Goal: Information Seeking & Learning: Learn about a topic

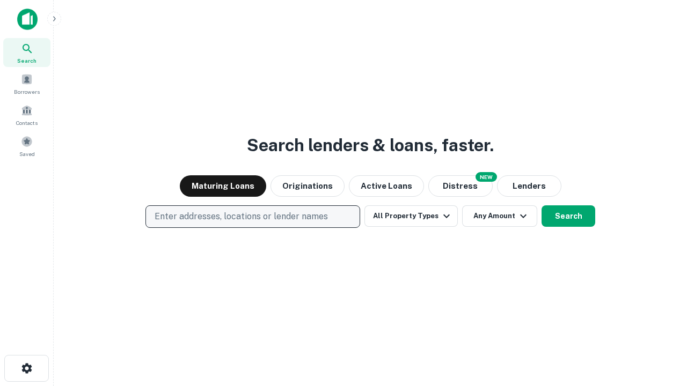
click at [252, 217] on p "Enter addresses, locations or lender names" at bounding box center [240, 216] width 173 height 13
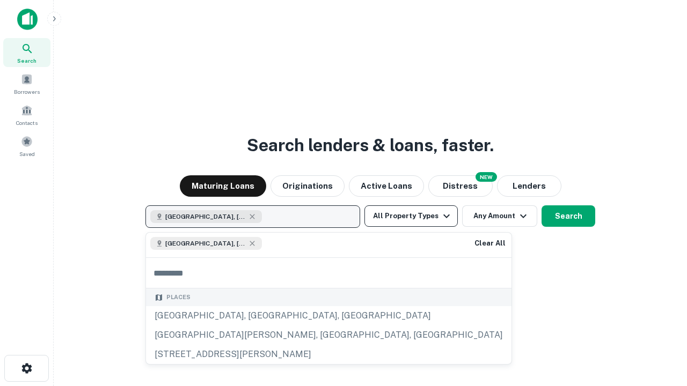
click at [411, 216] on button "All Property Types" at bounding box center [410, 215] width 93 height 21
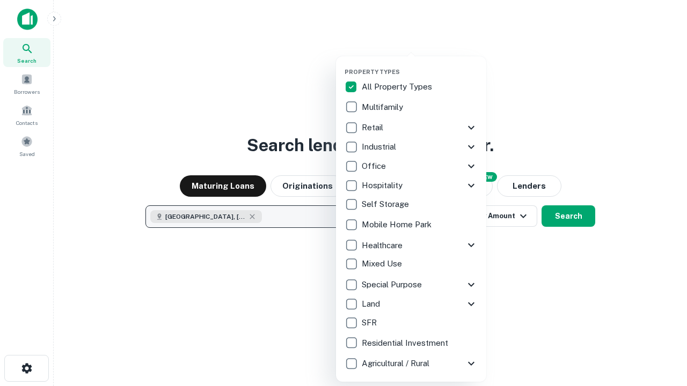
click at [419, 65] on button "button" at bounding box center [419, 65] width 150 height 1
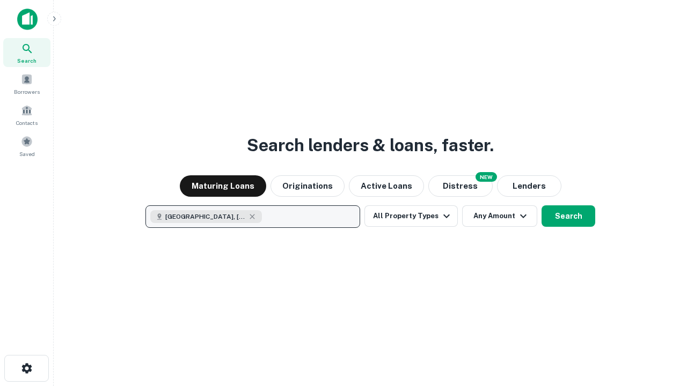
scroll to position [17, 0]
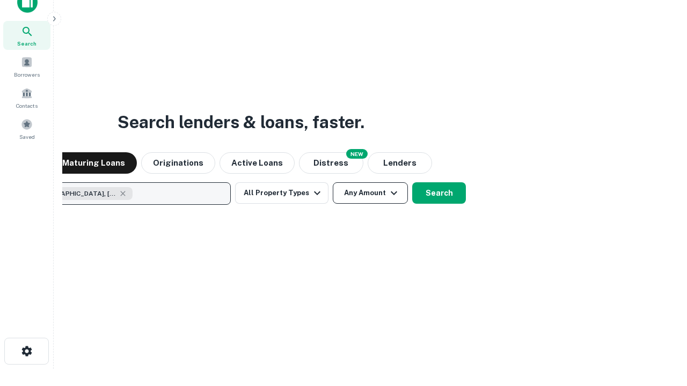
click at [333, 182] on button "Any Amount" at bounding box center [370, 192] width 75 height 21
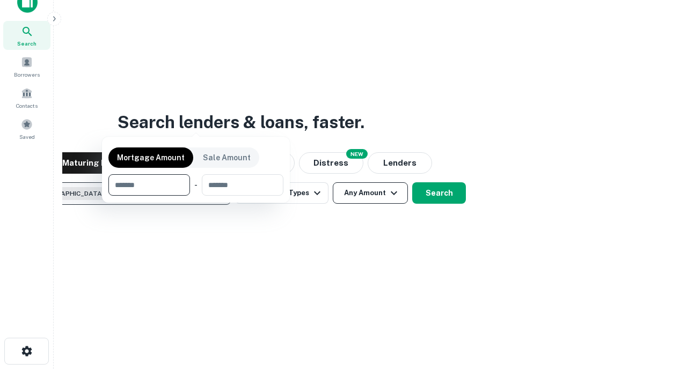
scroll to position [77, 304]
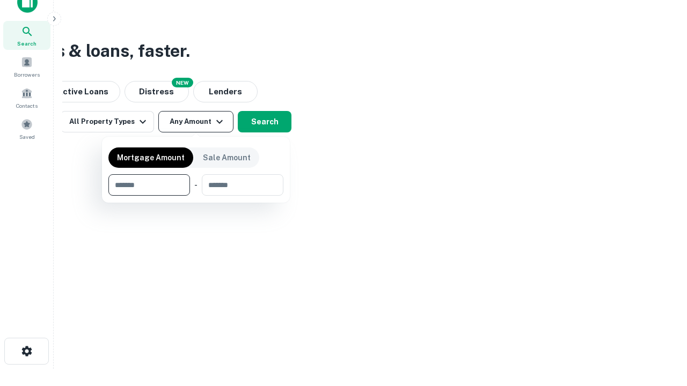
type input "*******"
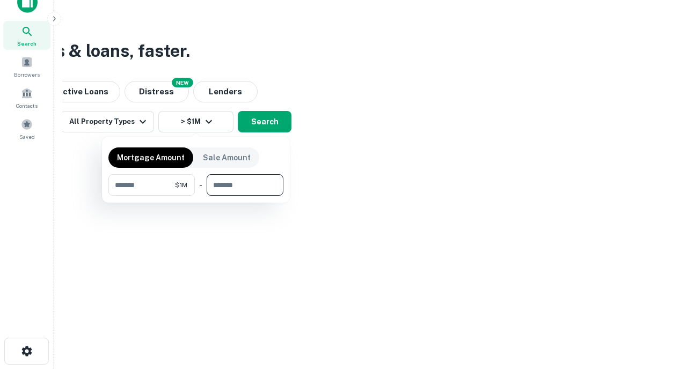
type input "*******"
click at [196, 196] on button "button" at bounding box center [195, 196] width 175 height 1
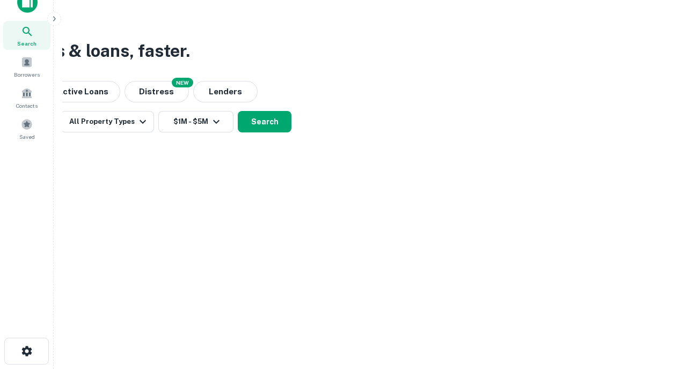
scroll to position [17, 0]
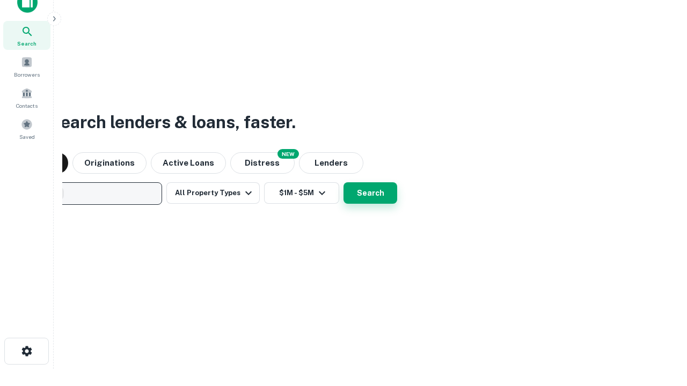
click at [343, 182] on button "Search" at bounding box center [370, 192] width 54 height 21
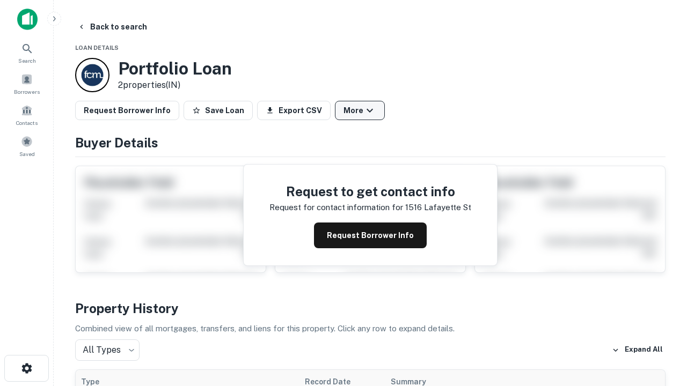
click at [359, 110] on button "More" at bounding box center [360, 110] width 50 height 19
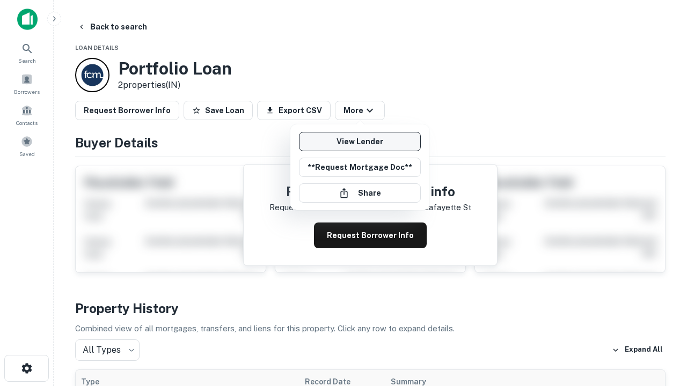
click at [359, 142] on link "View Lender" at bounding box center [360, 141] width 122 height 19
